Goal: Task Accomplishment & Management: Manage account settings

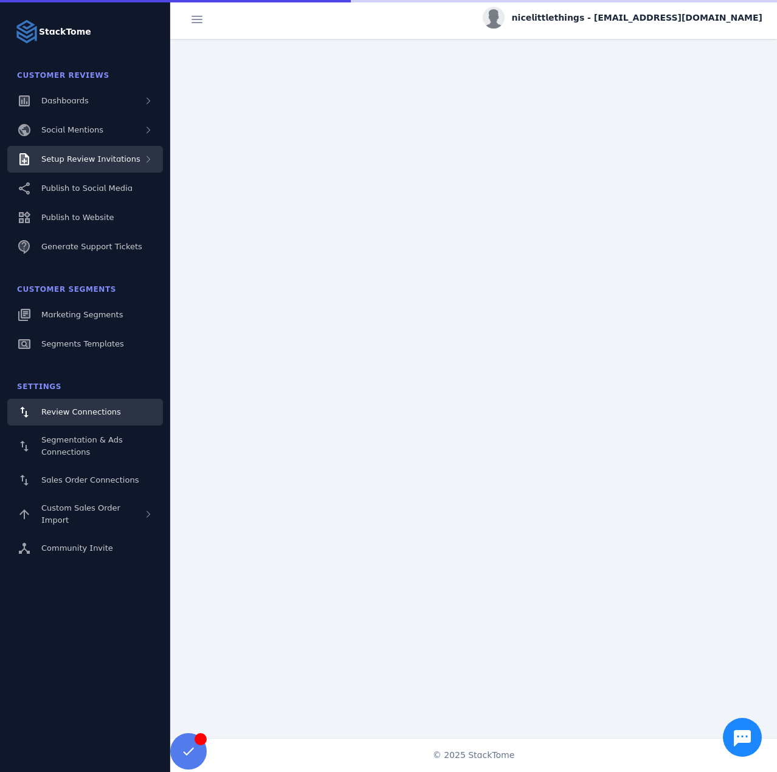
click at [111, 154] on span "Setup Review Invitations" at bounding box center [90, 158] width 99 height 9
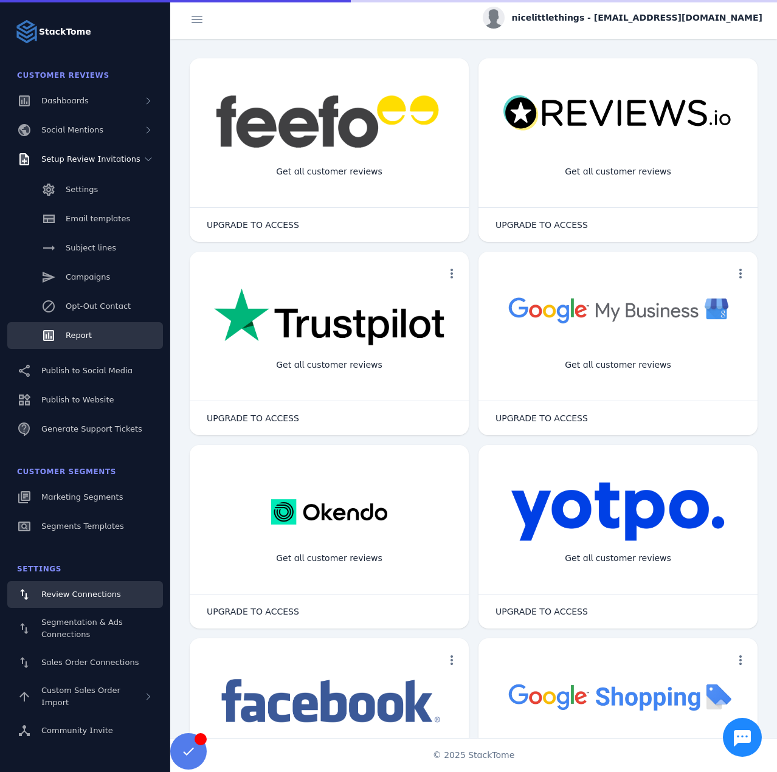
click at [90, 342] on link "Report" at bounding box center [85, 335] width 156 height 27
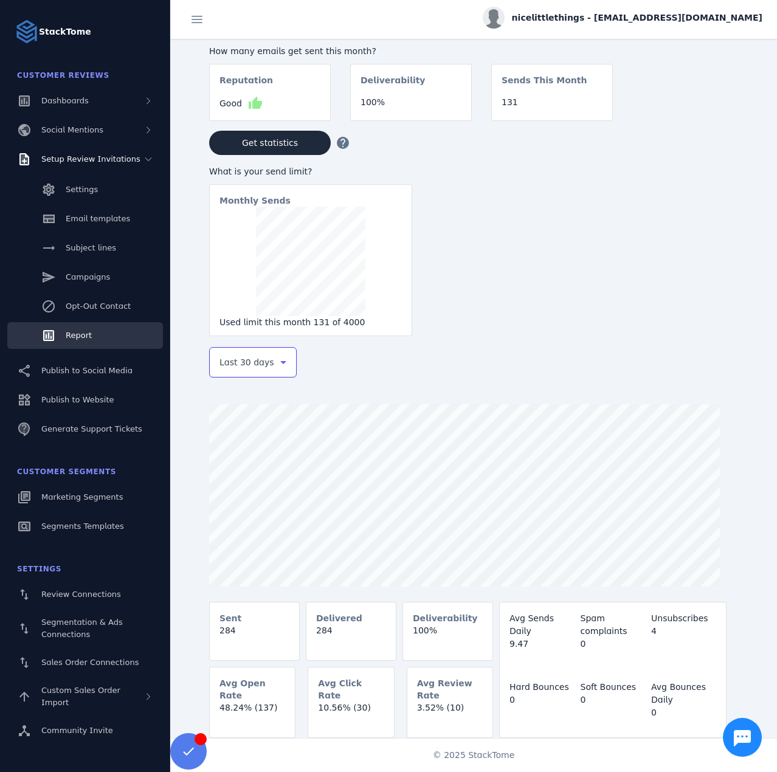
drag, startPoint x: 236, startPoint y: 366, endPoint x: 246, endPoint y: 373, distance: 12.5
click at [237, 366] on span "Last 30 days" at bounding box center [247, 362] width 55 height 15
click at [257, 454] on span "Last 7 days" at bounding box center [243, 458] width 49 height 15
click at [666, 15] on span "nicelittlethings - [EMAIL_ADDRESS][DOMAIN_NAME]" at bounding box center [637, 18] width 251 height 13
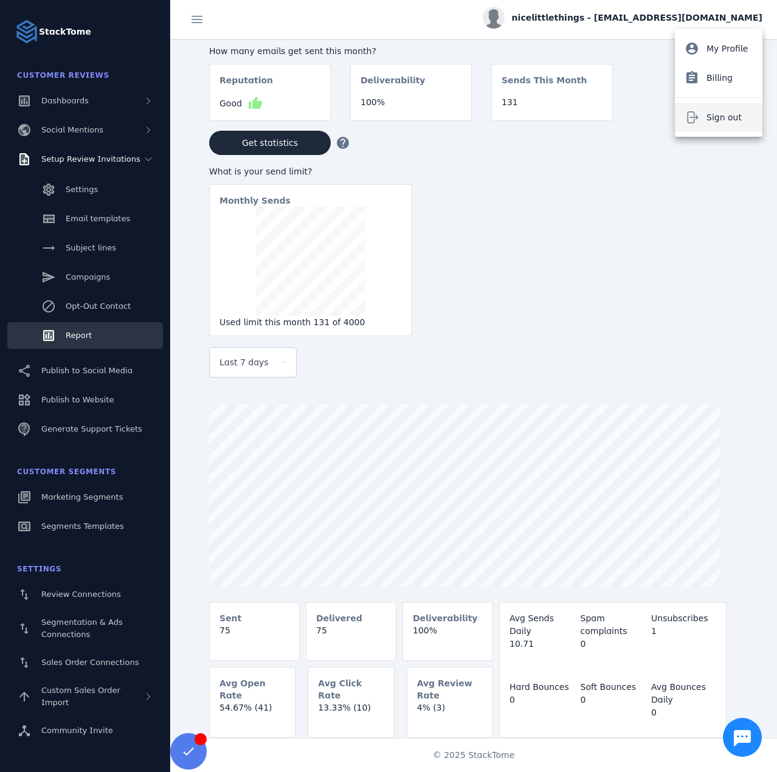
click at [696, 120] on icon at bounding box center [692, 117] width 15 height 15
